Goal: Task Accomplishment & Management: Manage account settings

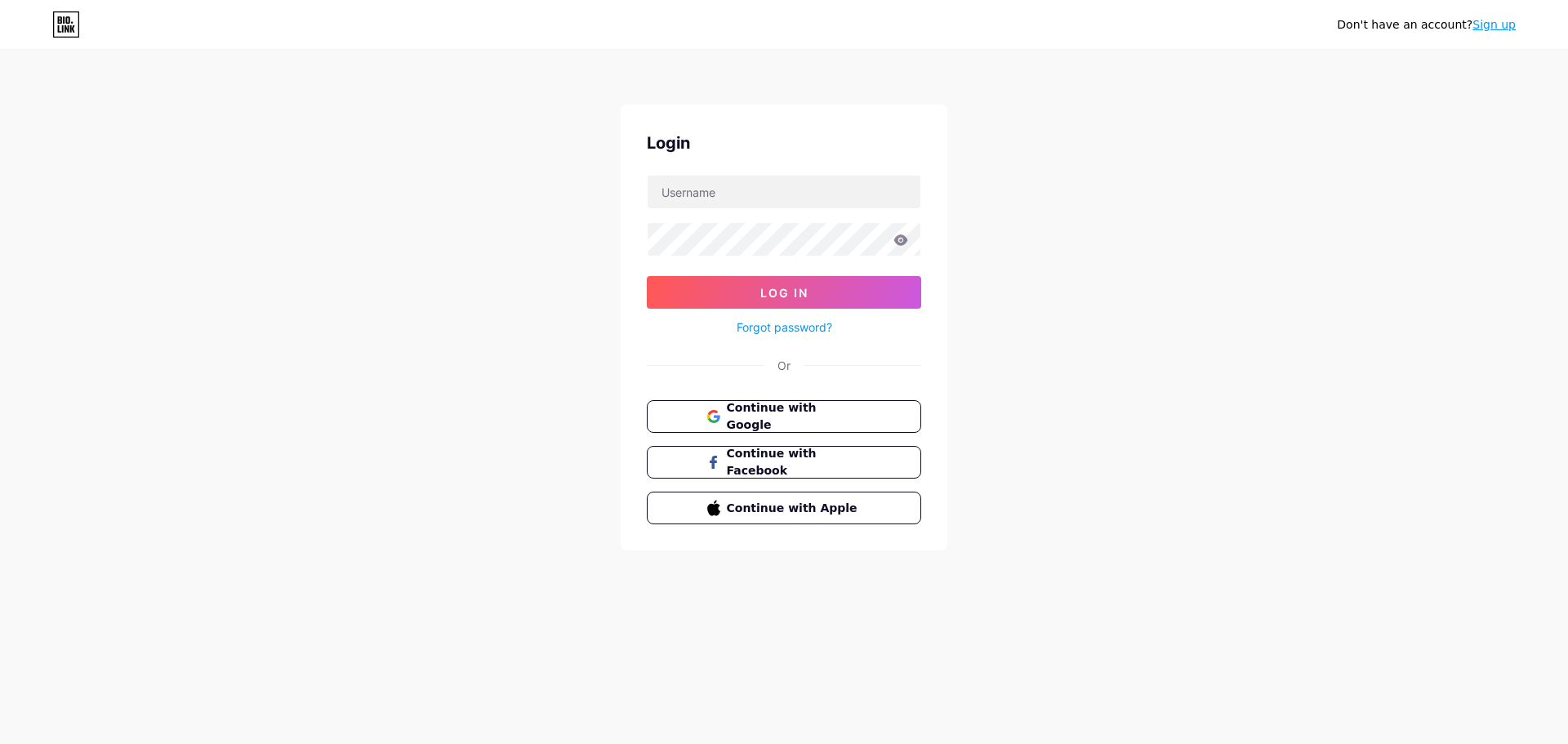
type input "[EMAIL_ADDRESS][DOMAIN_NAME]"
click at [647, 276] on button "Log In" at bounding box center [784, 292] width 274 height 33
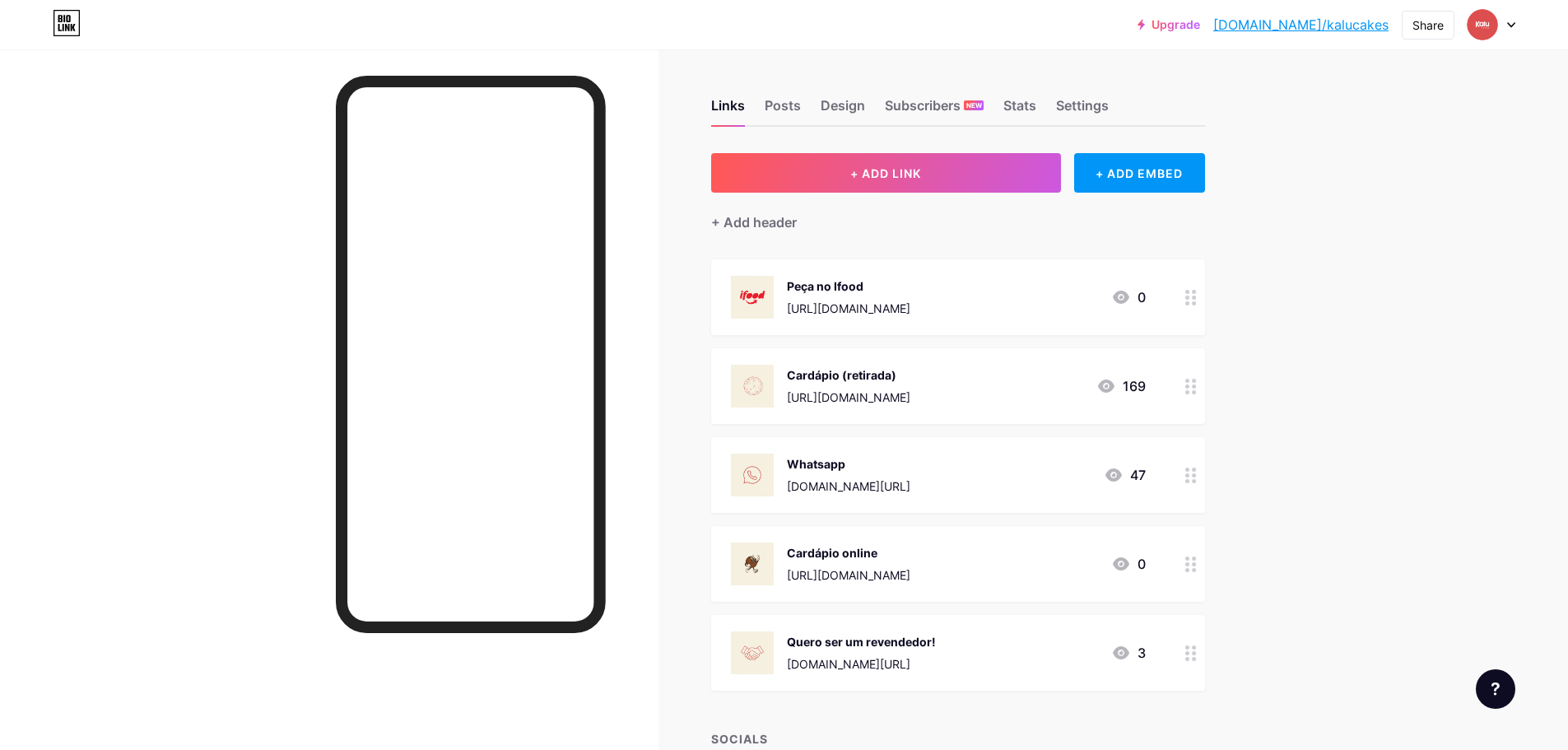
drag, startPoint x: 945, startPoint y: 573, endPoint x: 907, endPoint y: 353, distance: 223.3
click at [907, 353] on span "Peça no Ifood [URL][DOMAIN_NAME] 0 [GEOGRAPHIC_DATA] (retirada) [URL][DOMAIN_NA…" at bounding box center [958, 474] width 494 height 431
click at [1274, 545] on div "Links Posts Design Subscribers NEW Stats Settings + ADD LINK + ADD EMBED + Add …" at bounding box center [637, 466] width 1274 height 833
click at [1495, 13] on span at bounding box center [1482, 25] width 26 height 26
click at [1385, 229] on li "Logout" at bounding box center [1412, 232] width 204 height 45
